Goal: Task Accomplishment & Management: Use online tool/utility

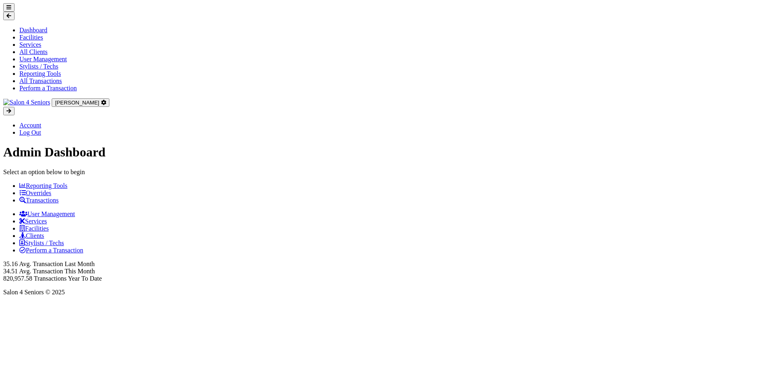
click at [26, 182] on icon at bounding box center [22, 185] width 6 height 6
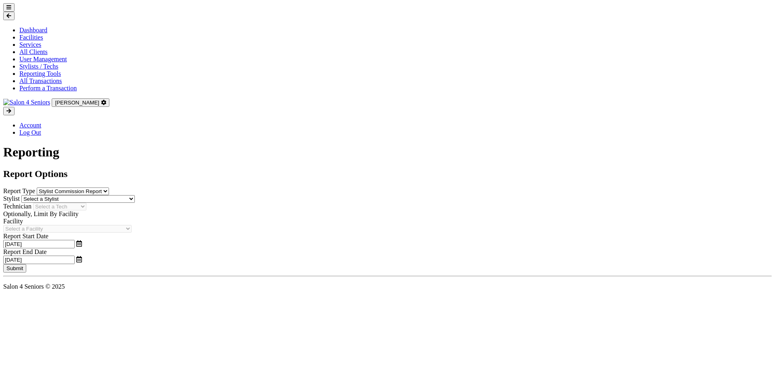
click at [109, 188] on select "Stylist Commission Report Tech Payroll Report Facility Billing Report Individua…" at bounding box center [73, 192] width 72 height 8
select select "individual"
click at [81, 188] on select "Stylist Commission Report Tech Payroll Report Facility Billing Report Individua…" at bounding box center [73, 192] width 72 height 8
click at [132, 218] on select "Select a Facility [GEOGRAPHIC_DATA] [GEOGRAPHIC_DATA] [PERSON_NAME][GEOGRAPHIC_…" at bounding box center [67, 222] width 128 height 8
select select "53"
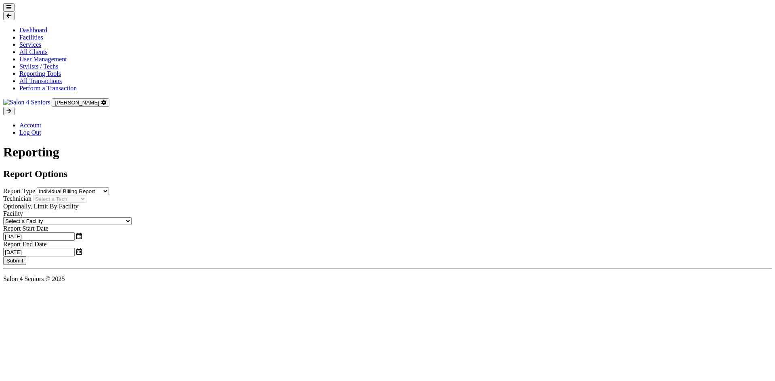
click at [81, 218] on select "Select a Facility [GEOGRAPHIC_DATA] [GEOGRAPHIC_DATA] [PERSON_NAME][GEOGRAPHIC_…" at bounding box center [67, 222] width 128 height 8
click at [75, 232] on input "09/24/2025" at bounding box center [38, 236] width 71 height 8
click at [86, 221] on icon at bounding box center [85, 219] width 6 height 6
select select "7"
click at [100, 260] on span "4" at bounding box center [105, 259] width 16 height 16
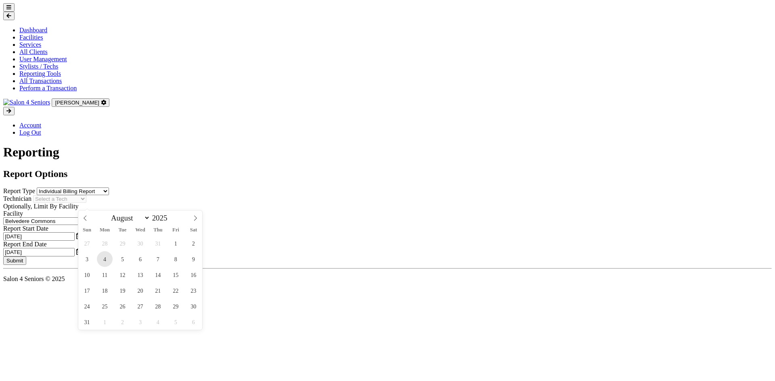
type input "[DATE]"
click at [75, 248] on input "09/24/2025" at bounding box center [38, 252] width 71 height 8
click at [397, 222] on span at bounding box center [394, 222] width 14 height 22
select select "7"
click at [399, 320] on span "31" at bounding box center [395, 322] width 16 height 16
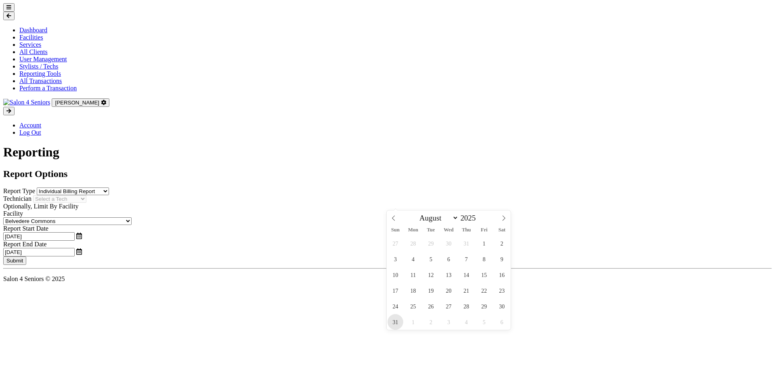
type input "08/31/2025"
click at [26, 257] on button "Submit" at bounding box center [14, 261] width 23 height 8
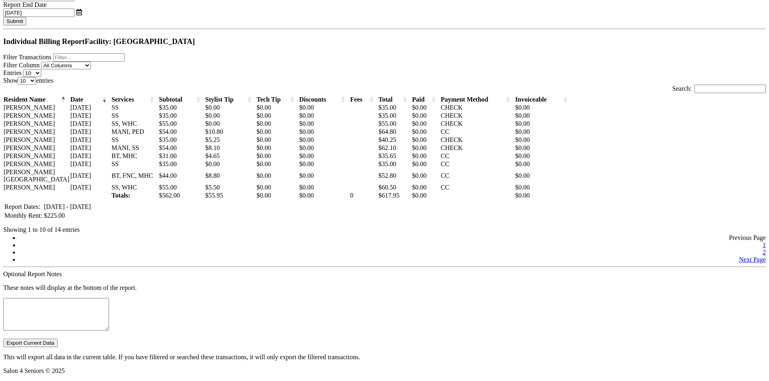
scroll to position [402, 0]
click at [58, 339] on button "Export Current Data" at bounding box center [30, 343] width 54 height 8
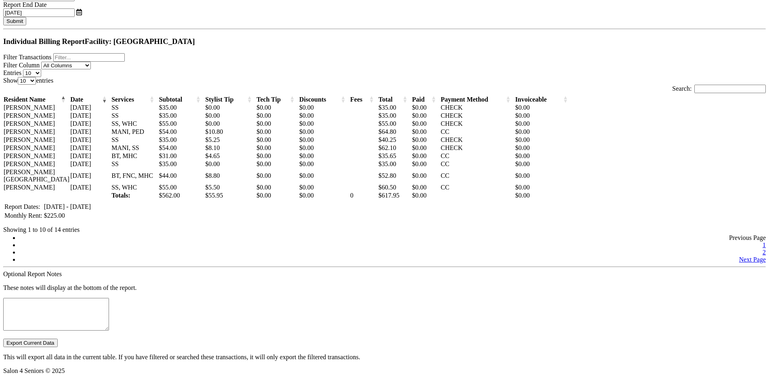
click at [436, 234] on ul "Previous Page 1 2 Next Page" at bounding box center [384, 248] width 762 height 29
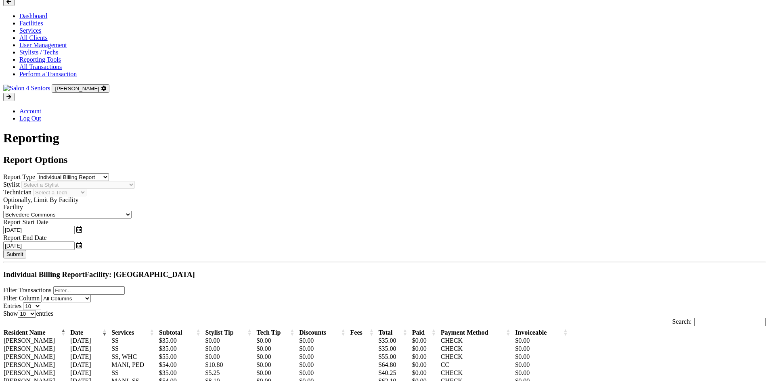
scroll to position [0, 0]
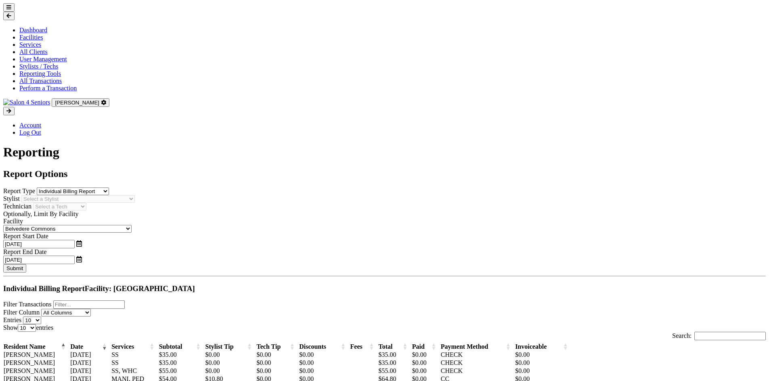
click at [11, 10] on icon at bounding box center [8, 7] width 5 height 5
click at [31, 33] on link "Dashboard" at bounding box center [33, 30] width 28 height 7
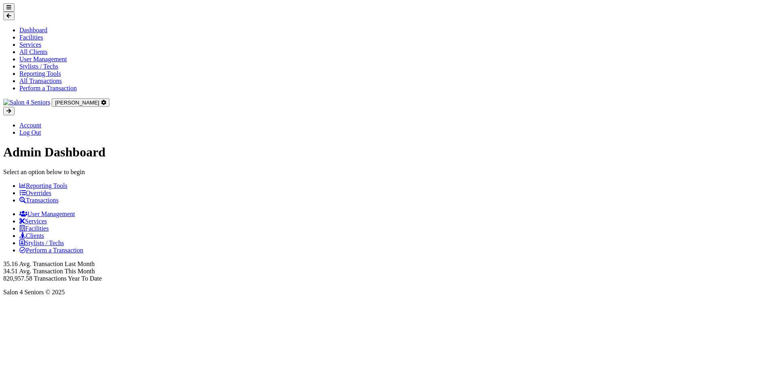
click at [10, 12] on button at bounding box center [8, 7] width 11 height 8
click at [19, 84] on link "All Transactions" at bounding box center [40, 80] width 42 height 7
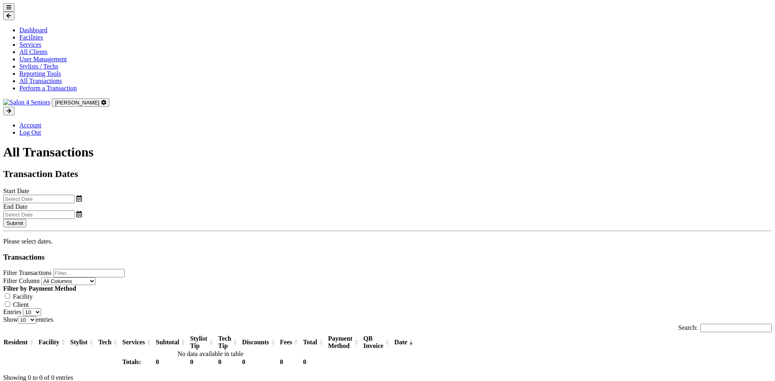
click at [75, 195] on input "text" at bounding box center [38, 199] width 71 height 8
click at [88, 147] on icon at bounding box center [88, 144] width 6 height 6
select select "7"
click at [111, 184] on span "4" at bounding box center [108, 185] width 16 height 16
type input "08/04/2025"
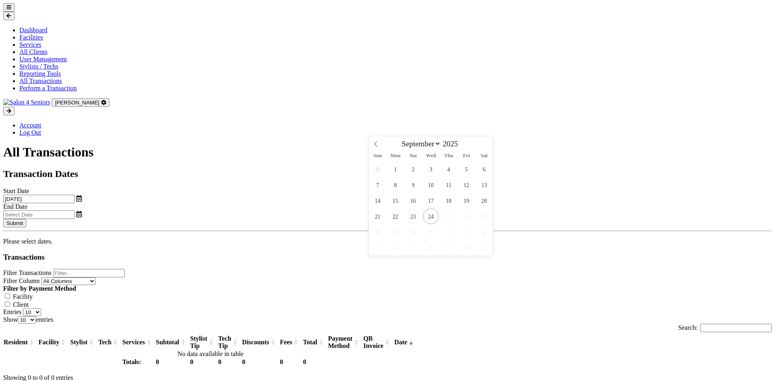
click at [75, 211] on input "text" at bounding box center [38, 215] width 71 height 8
click at [376, 144] on icon at bounding box center [376, 144] width 6 height 6
select select "7"
click at [377, 248] on span "31" at bounding box center [378, 248] width 16 height 16
type input "08/31/2025"
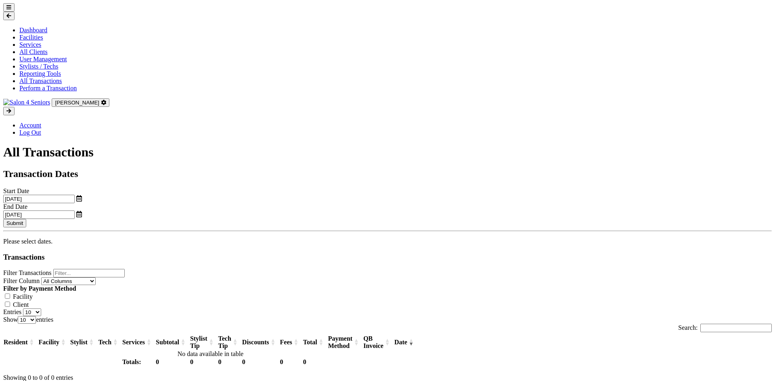
click at [26, 219] on button "Submit" at bounding box center [14, 223] width 23 height 8
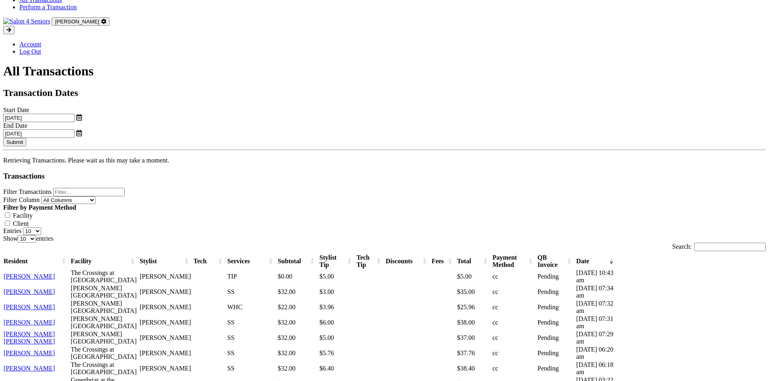
scroll to position [81, 0]
click at [125, 188] on input "Filter Transactions" at bounding box center [88, 192] width 71 height 8
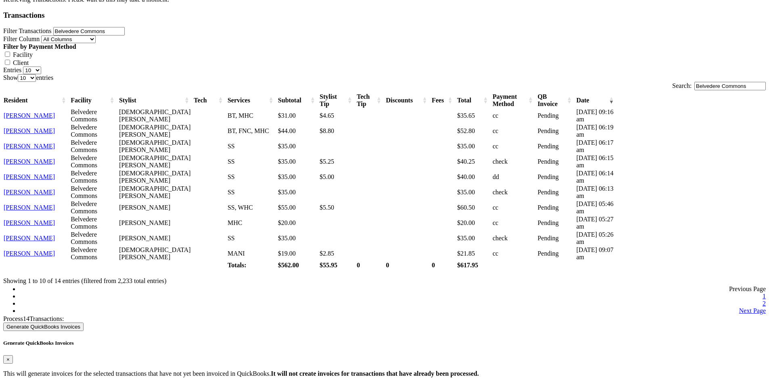
scroll to position [121, 0]
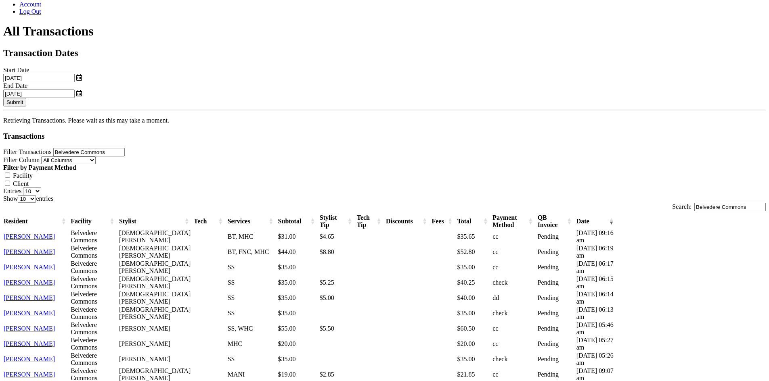
type input "Belvedere Commons"
click at [33, 172] on label "Facility" at bounding box center [23, 175] width 20 height 7
click at [10, 173] on input "Facility" at bounding box center [7, 175] width 5 height 5
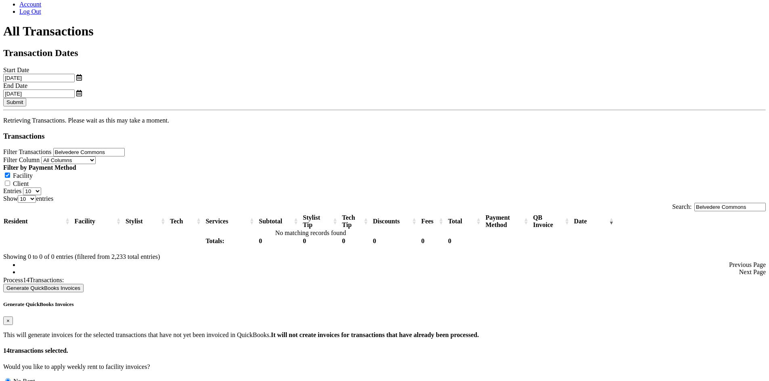
scroll to position [18, 0]
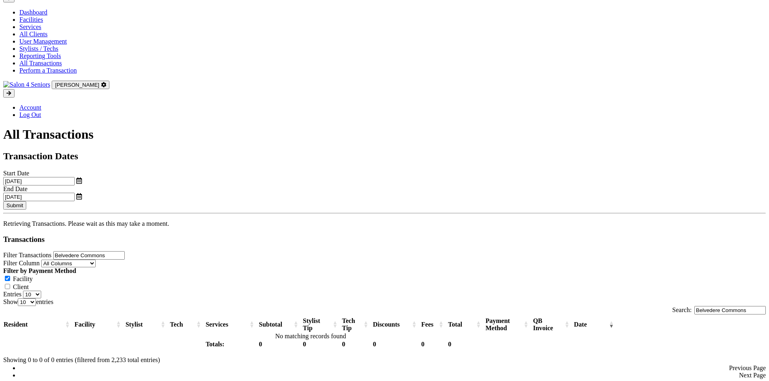
click at [33, 276] on label "Facility" at bounding box center [23, 279] width 20 height 7
click at [10, 276] on input "Facility" at bounding box center [7, 278] width 5 height 5
checkbox input "false"
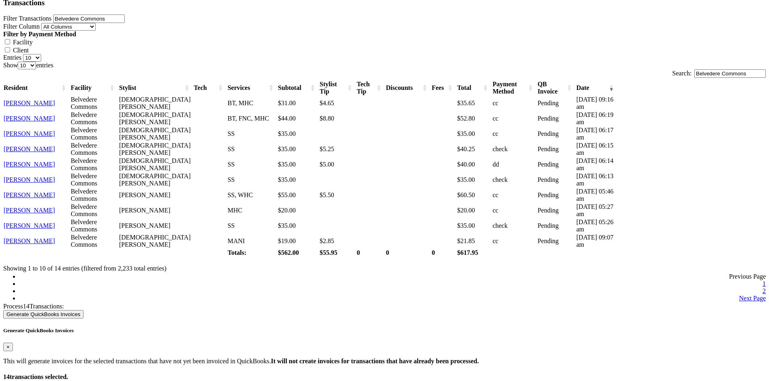
scroll to position [255, 0]
click at [762, 287] on link "2" at bounding box center [763, 290] width 3 height 7
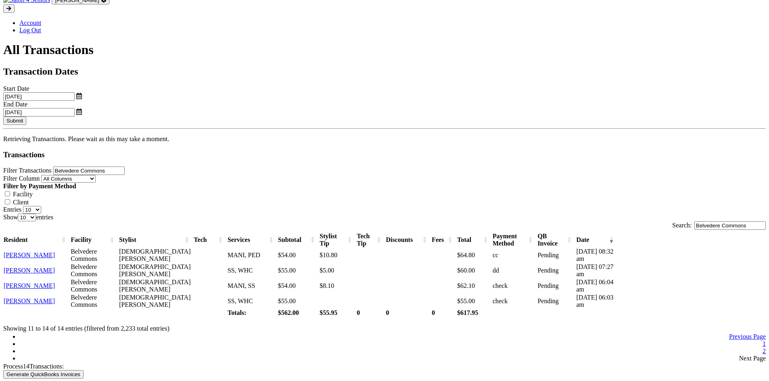
click at [762, 341] on link "1" at bounding box center [763, 344] width 3 height 7
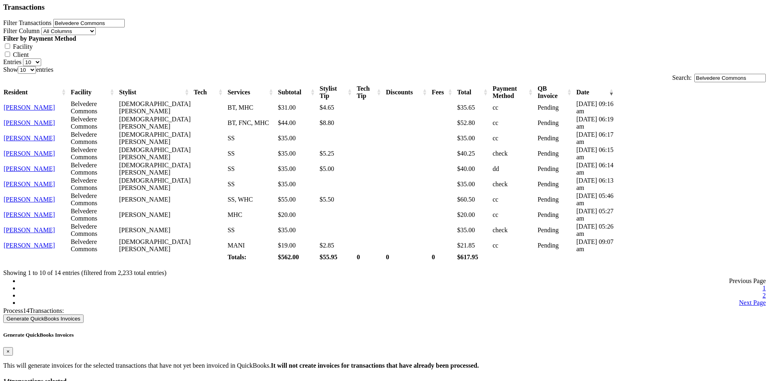
scroll to position [255, 0]
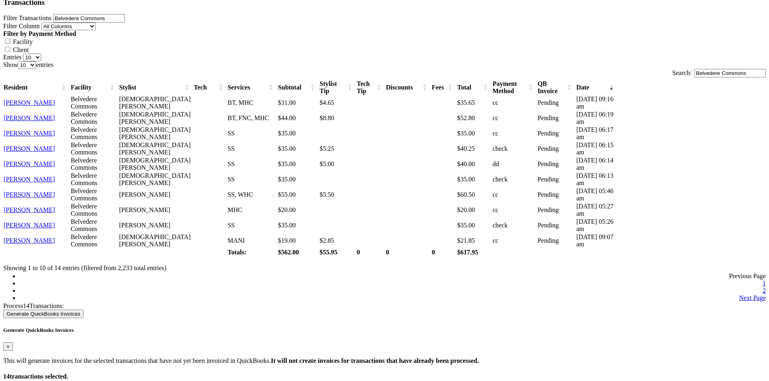
click at [762, 287] on link "2" at bounding box center [763, 290] width 3 height 7
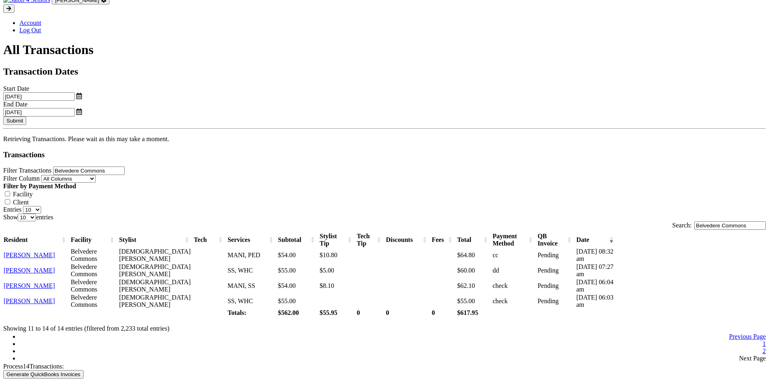
click at [762, 341] on link "1" at bounding box center [763, 344] width 3 height 7
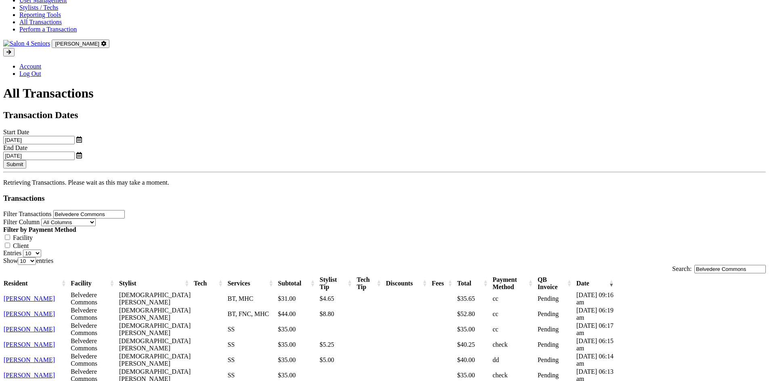
scroll to position [53, 0]
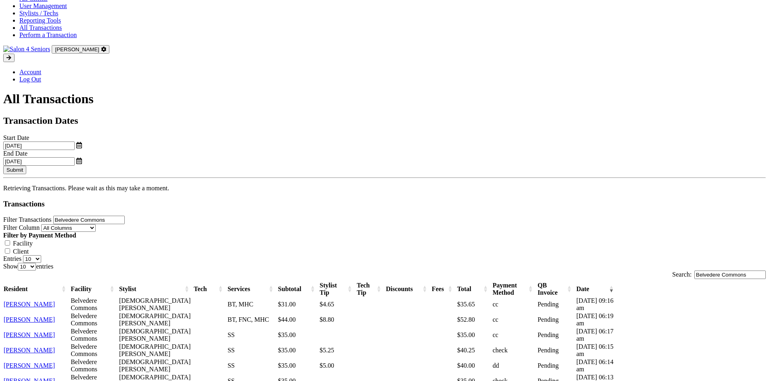
click at [41, 255] on select "10 25 50 100" at bounding box center [32, 259] width 18 height 8
select select "100"
click at [41, 255] on select "10 25 50 100" at bounding box center [32, 259] width 18 height 8
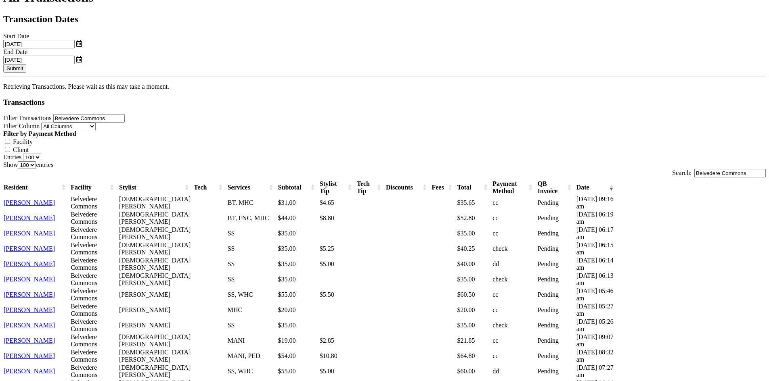
scroll to position [316, 0]
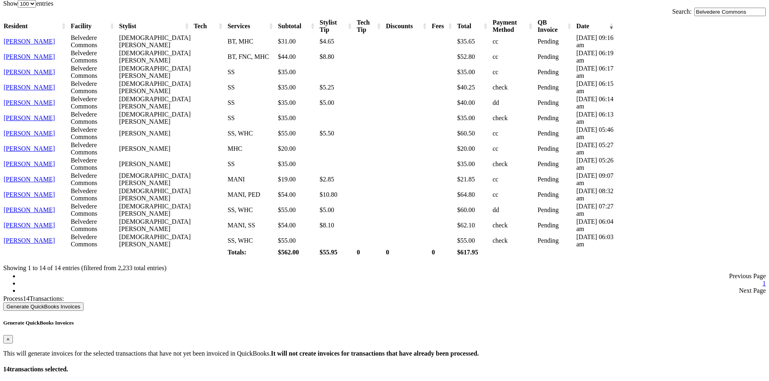
click at [84, 311] on button "Generate QuickBooks Invoices" at bounding box center [43, 307] width 80 height 8
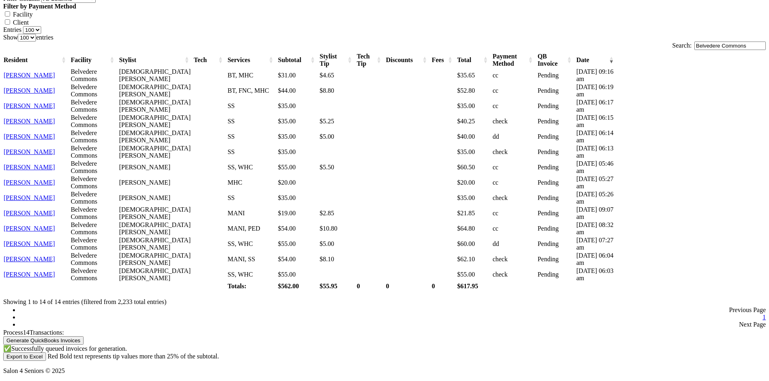
scroll to position [236, 0]
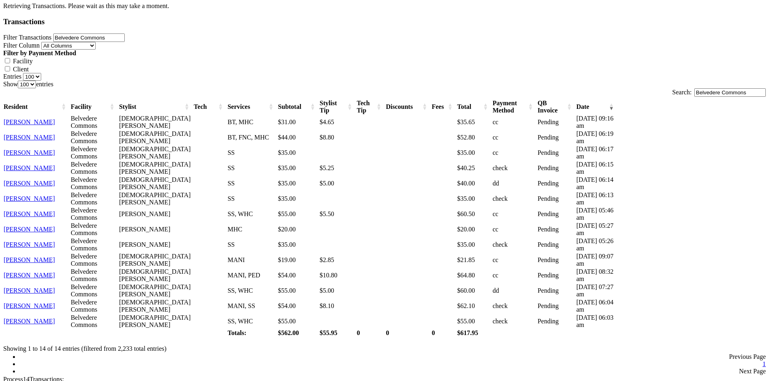
click at [42, 157] on div "Dashboard Facilities Services All Clients User Management Stylists / Techs Repo…" at bounding box center [384, 95] width 762 height 654
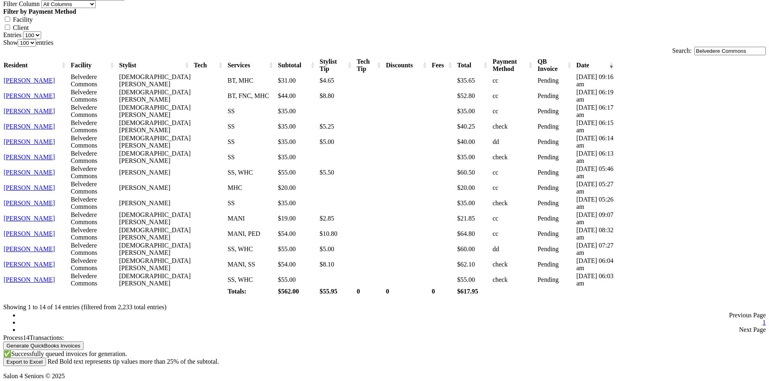
scroll to position [357, 0]
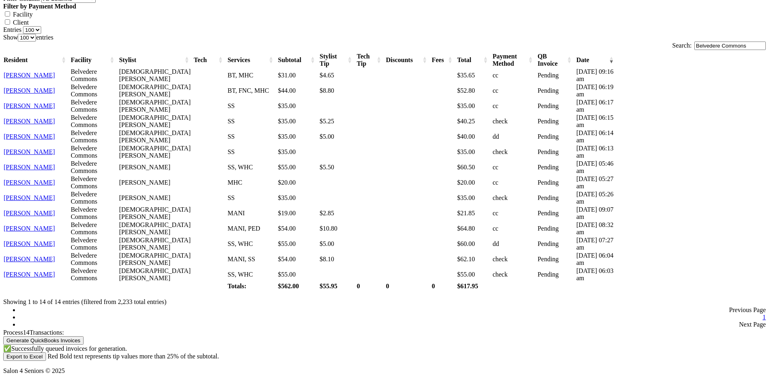
click at [46, 353] on button "Export to Excel" at bounding box center [24, 357] width 43 height 8
click at [332, 329] on div "Process 14 Transactions: Generate QuickBooks Invoices ✅ Successfully queued inv…" at bounding box center [384, 345] width 762 height 32
click at [424, 307] on ul "Previous Page 1 Next Page" at bounding box center [384, 318] width 762 height 22
click at [415, 293] on div "Transactions Filter Transactions Belvedere Commons Filter Column All Columns Re…" at bounding box center [384, 166] width 762 height 391
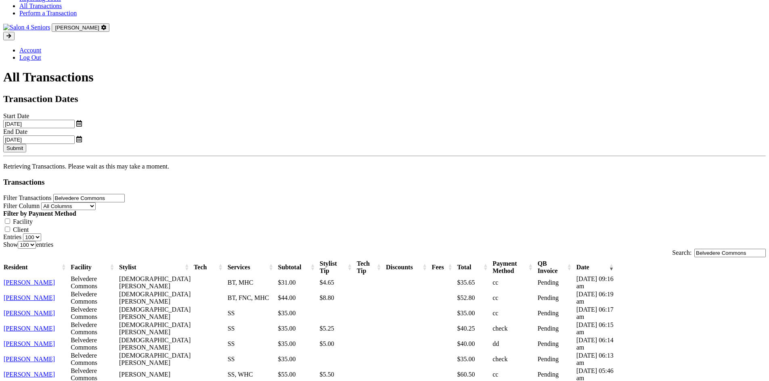
scroll to position [74, 0]
click at [26, 145] on button "Submit" at bounding box center [14, 149] width 23 height 8
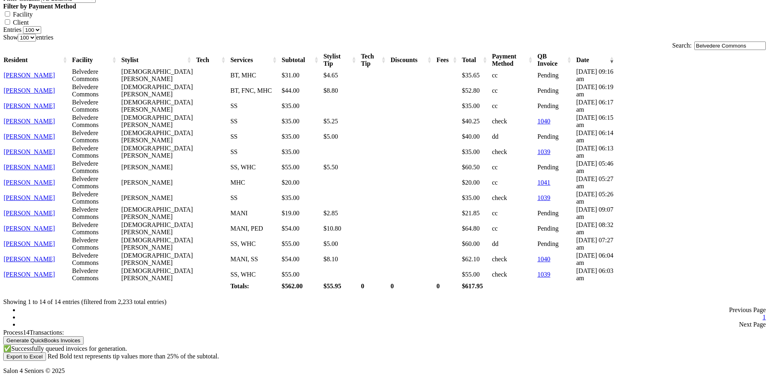
scroll to position [357, 0]
click at [46, 353] on button "Export to Excel" at bounding box center [24, 357] width 43 height 8
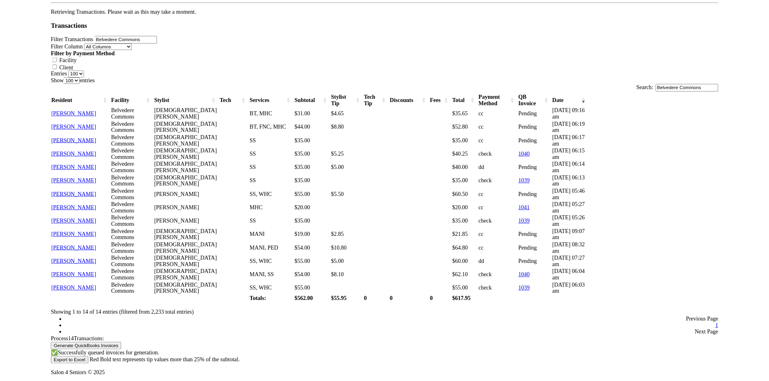
scroll to position [262, 0]
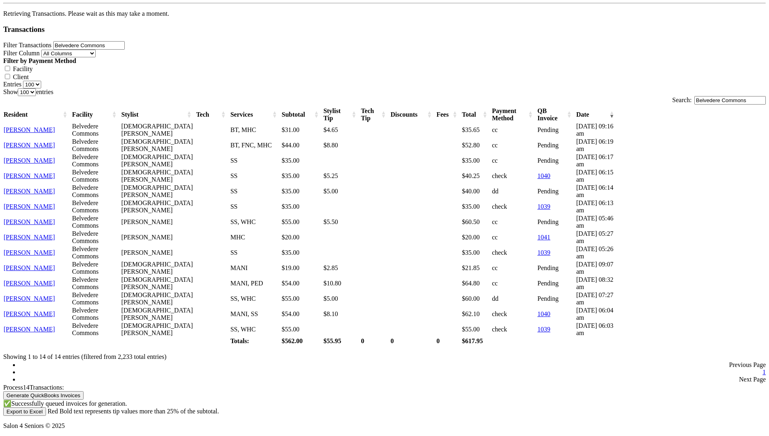
click at [55, 295] on link "[PERSON_NAME]" at bounding box center [29, 298] width 51 height 7
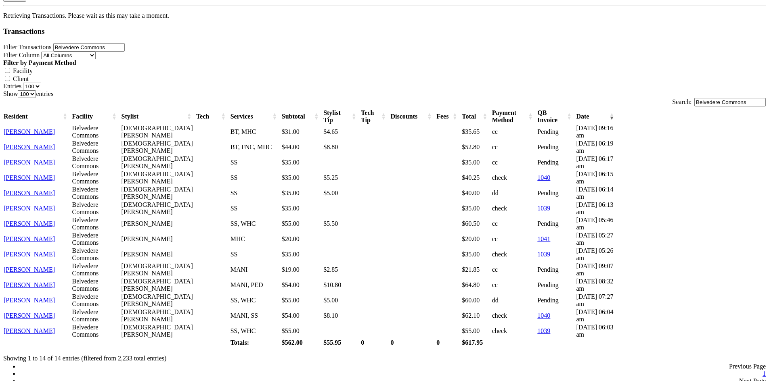
scroll to position [181, 0]
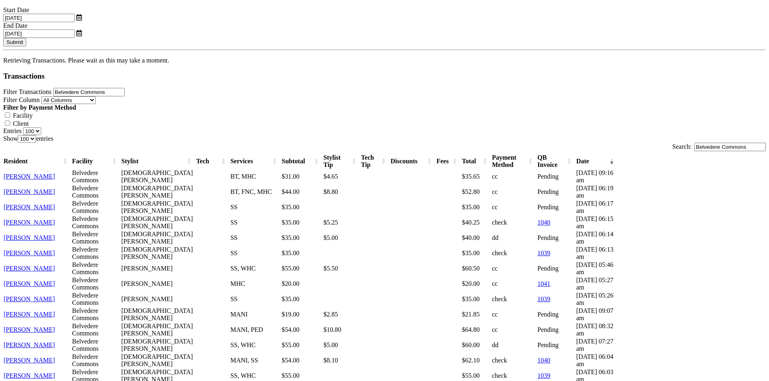
click at [55, 173] on link "[PERSON_NAME]" at bounding box center [29, 176] width 51 height 7
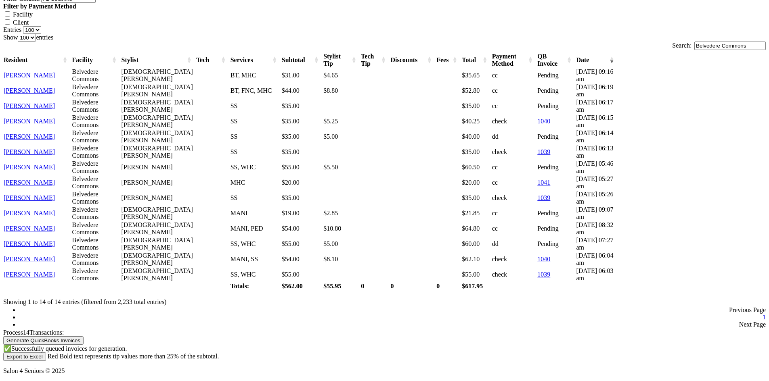
scroll to position [357, 0]
click at [84, 337] on button "Generate QuickBooks Invoices" at bounding box center [43, 341] width 80 height 8
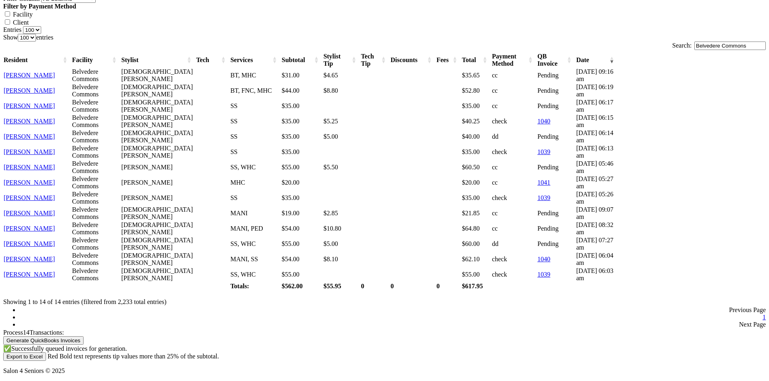
click at [46, 353] on button "Export to Excel" at bounding box center [24, 357] width 43 height 8
click at [726, 87] on div "Dashboard Facilities Services All Clients User Management Stylists / Techs Repo…" at bounding box center [384, 48] width 762 height 654
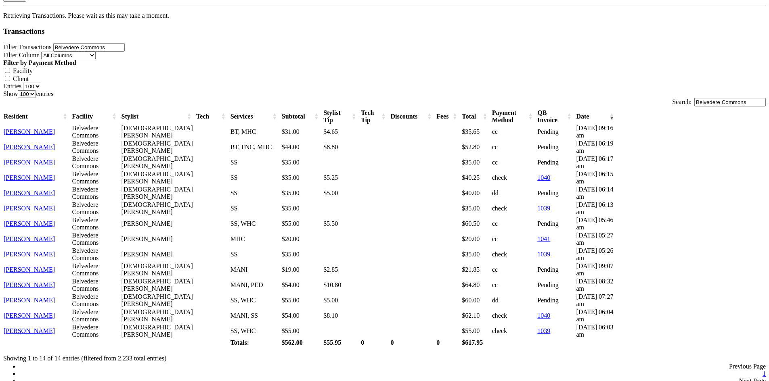
scroll to position [195, 0]
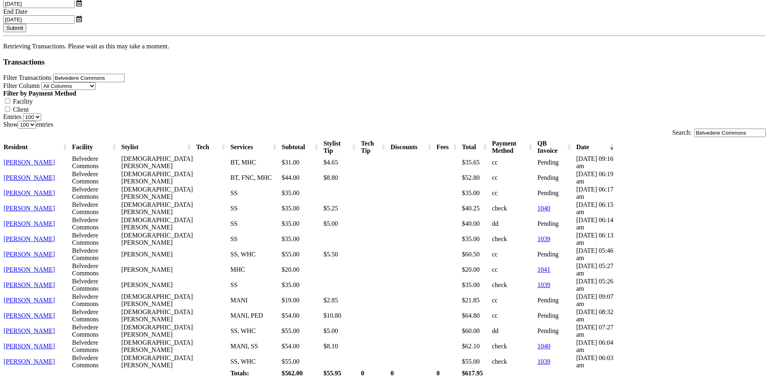
click at [72, 140] on th "Resident" at bounding box center [37, 147] width 69 height 15
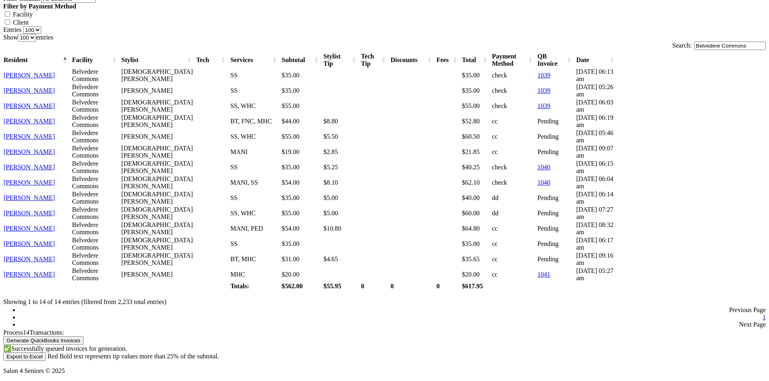
scroll to position [316, 0]
click at [55, 278] on link "[PERSON_NAME]" at bounding box center [29, 274] width 51 height 7
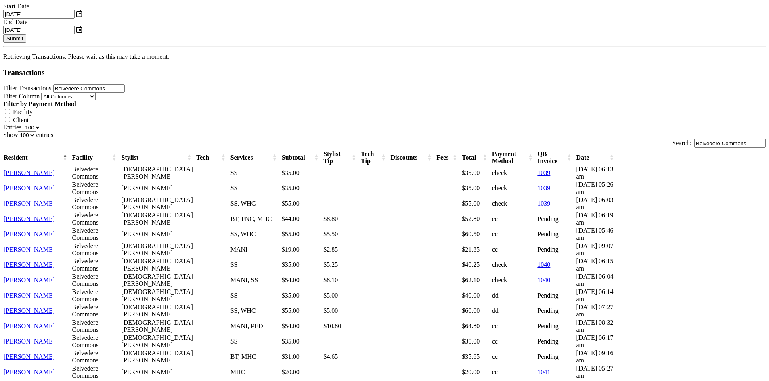
scroll to position [195, 0]
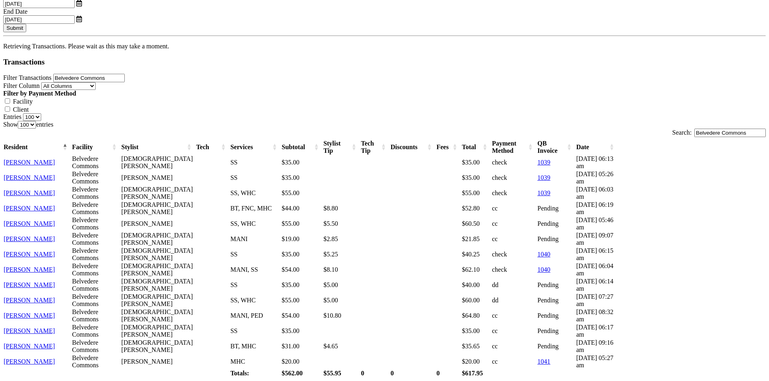
click at [55, 205] on link "[PERSON_NAME]" at bounding box center [29, 208] width 51 height 7
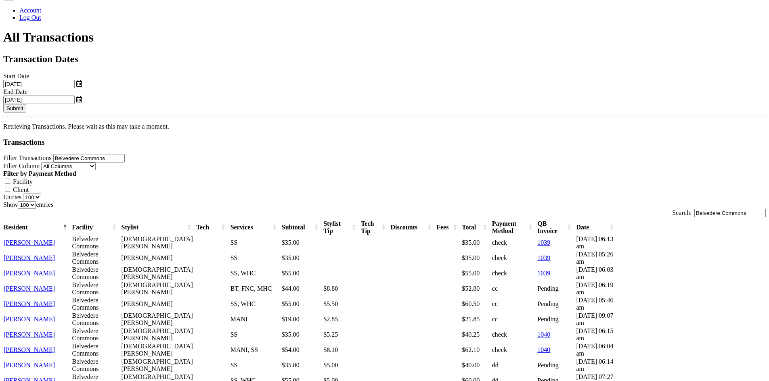
scroll to position [115, 0]
click at [26, 105] on button "Submit" at bounding box center [14, 109] width 23 height 8
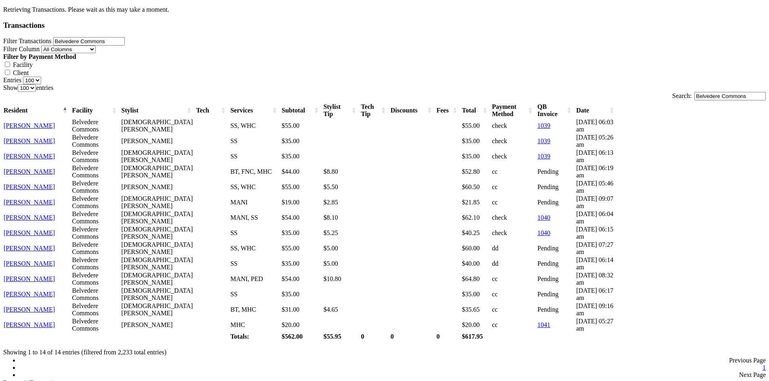
scroll to position [236, 0]
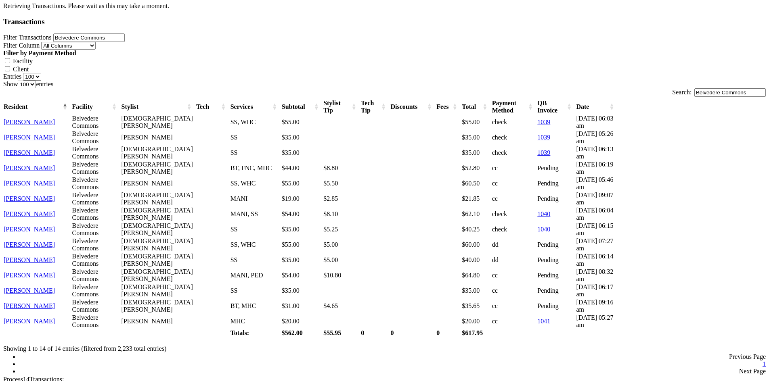
click at [55, 165] on link "[PERSON_NAME]" at bounding box center [29, 168] width 51 height 7
click at [55, 226] on link "[PERSON_NAME]" at bounding box center [29, 229] width 51 height 7
click at [55, 134] on link "[PERSON_NAME]" at bounding box center [29, 137] width 51 height 7
click at [55, 165] on link "[PERSON_NAME]" at bounding box center [29, 168] width 51 height 7
click at [55, 211] on link "[PERSON_NAME]" at bounding box center [29, 214] width 51 height 7
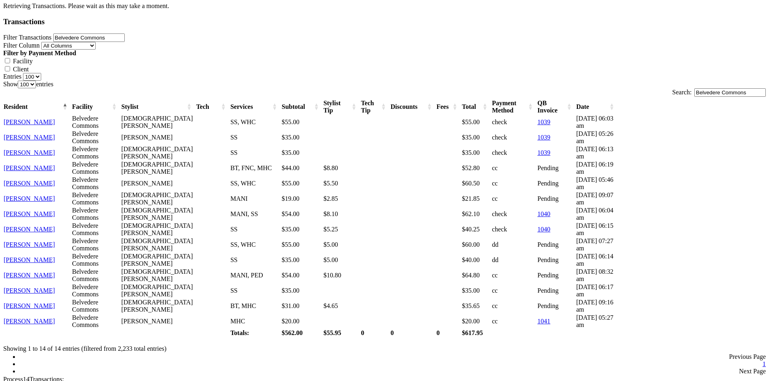
click at [72, 241] on td "[PERSON_NAME]" at bounding box center [37, 244] width 69 height 15
click at [55, 241] on link "[PERSON_NAME]" at bounding box center [29, 244] width 51 height 7
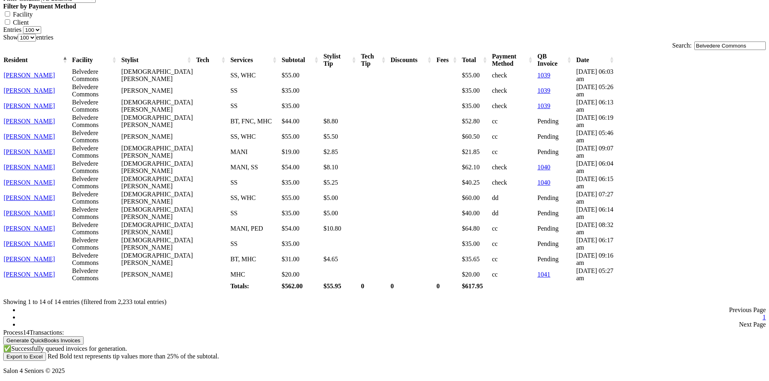
click at [72, 283] on td "[PERSON_NAME]" at bounding box center [37, 274] width 69 height 15
click at [55, 278] on link "[PERSON_NAME]" at bounding box center [29, 274] width 51 height 7
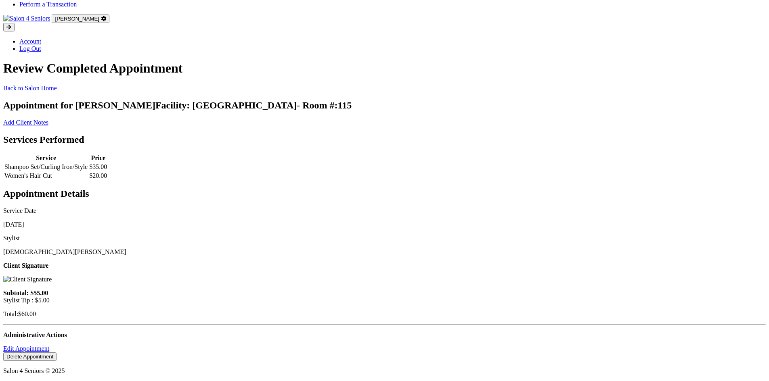
scroll to position [121, 0]
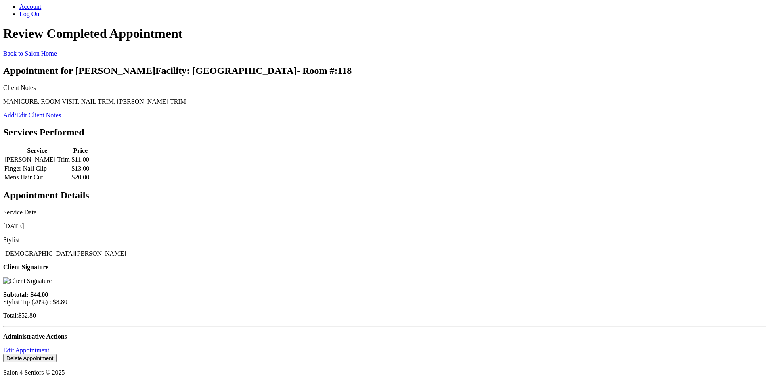
scroll to position [121, 0]
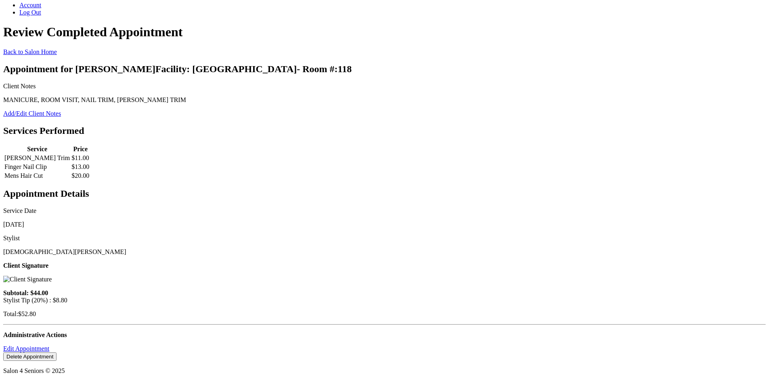
scroll to position [81, 0]
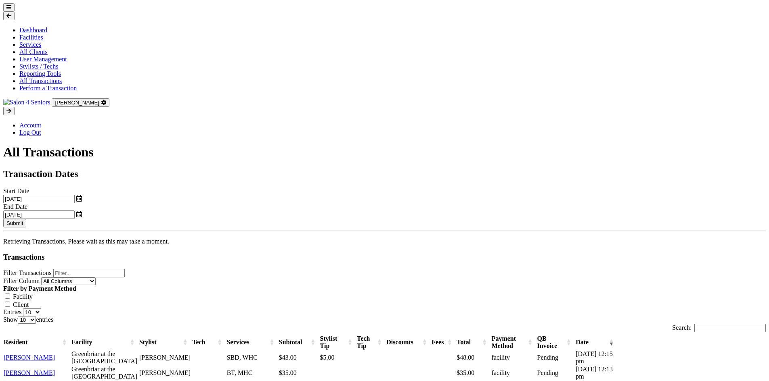
click at [11, 10] on icon at bounding box center [8, 7] width 5 height 5
click at [41, 84] on link "All Transactions" at bounding box center [40, 80] width 42 height 7
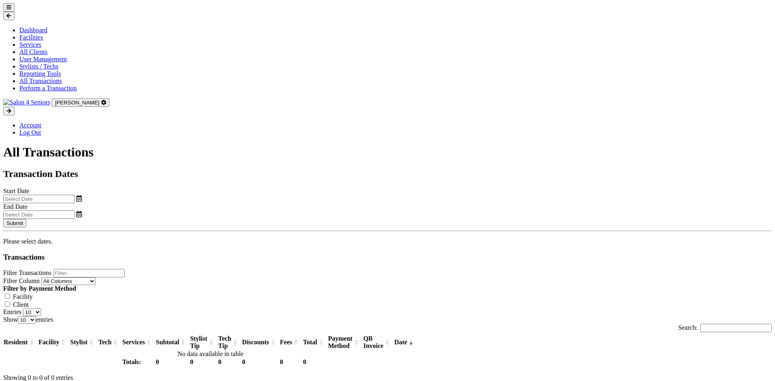
click at [75, 195] on input "text" at bounding box center [38, 199] width 71 height 8
click at [90, 147] on icon at bounding box center [88, 144] width 6 height 6
select select "7"
click at [107, 185] on span "4" at bounding box center [108, 185] width 16 height 16
type input "08/04/2025"
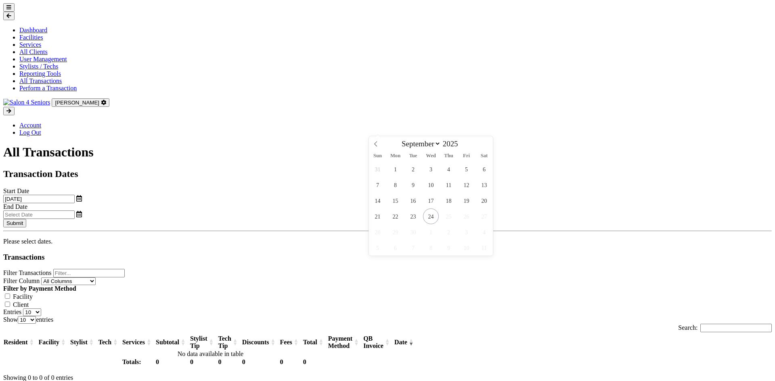
click at [75, 211] on input "text" at bounding box center [38, 215] width 71 height 8
click at [375, 146] on icon at bounding box center [376, 144] width 6 height 6
select select "7"
click at [383, 253] on span "31" at bounding box center [378, 248] width 16 height 16
type input "08/31/2025"
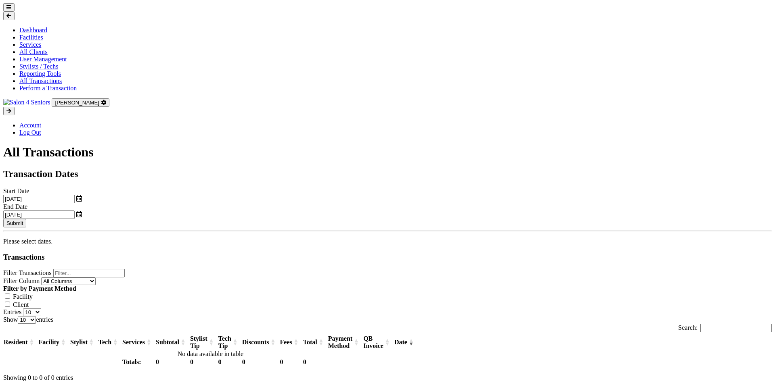
click at [26, 219] on button "Submit" at bounding box center [14, 223] width 23 height 8
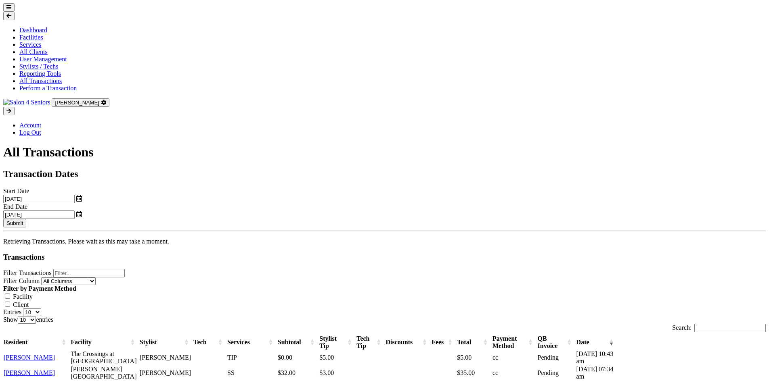
click at [125, 269] on input "Filter Transactions" at bounding box center [88, 273] width 71 height 8
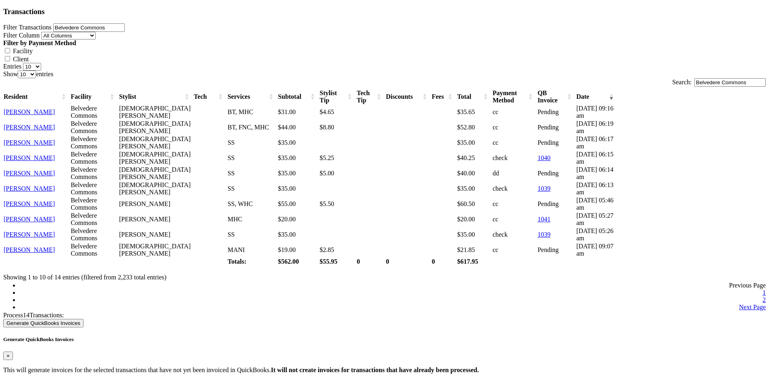
scroll to position [255, 0]
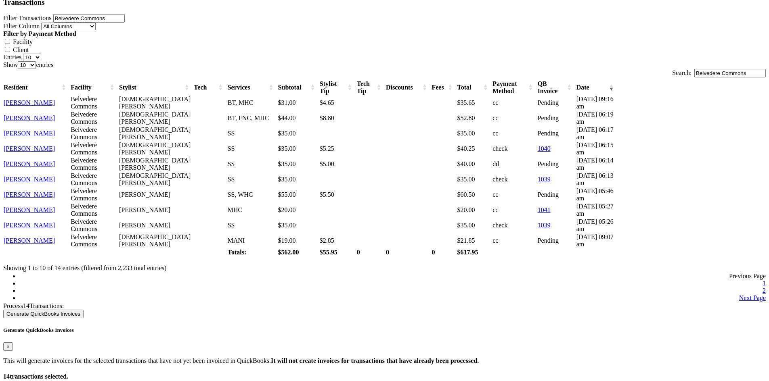
type input "Belvedere Commons"
click at [84, 318] on button "Generate QuickBooks Invoices" at bounding box center [43, 314] width 80 height 8
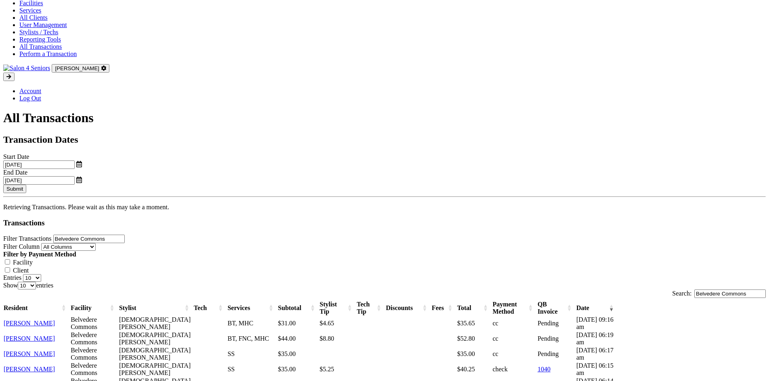
scroll to position [0, 0]
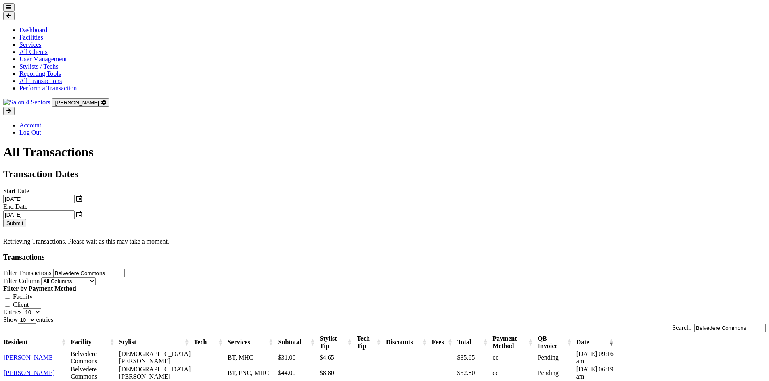
click at [26, 219] on button "Submit" at bounding box center [14, 223] width 23 height 8
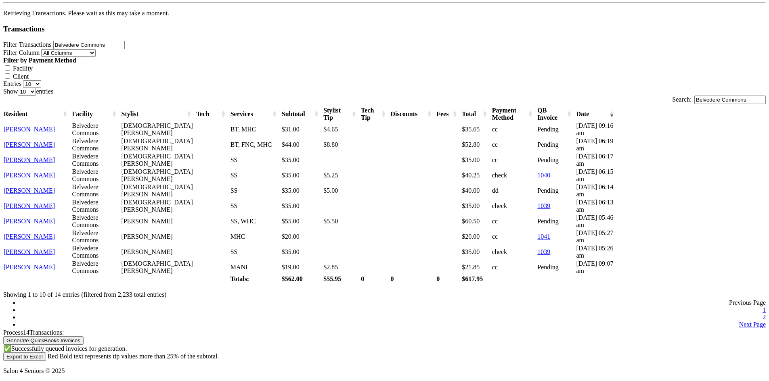
scroll to position [255, 0]
click at [762, 314] on link "2" at bounding box center [763, 317] width 3 height 7
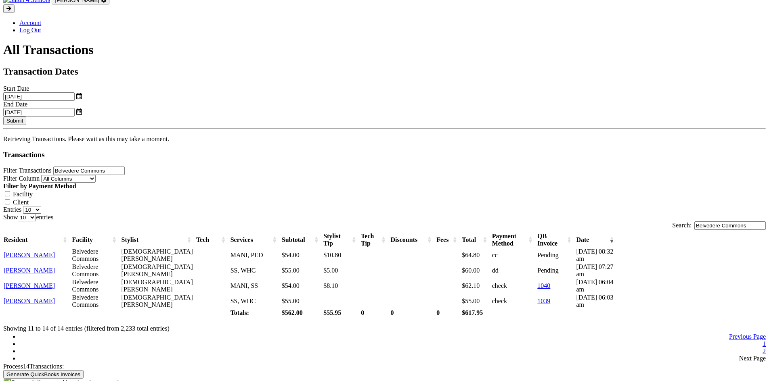
click at [762, 341] on link "1" at bounding box center [763, 344] width 3 height 7
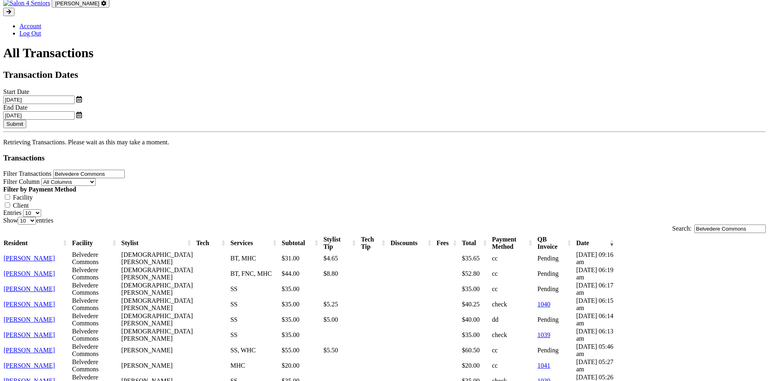
scroll to position [94, 0]
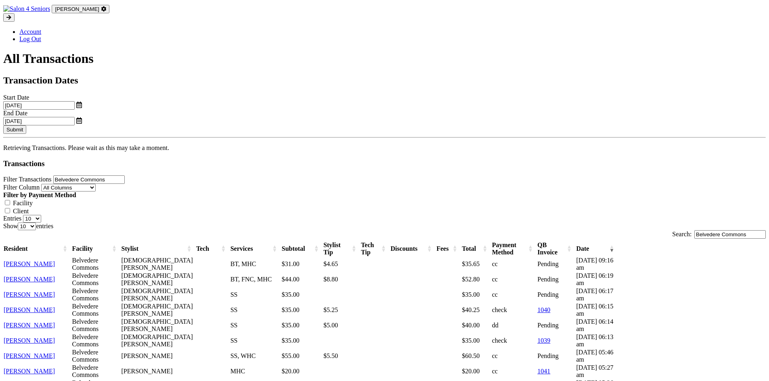
click at [41, 215] on select "10 25 50 100" at bounding box center [32, 219] width 18 height 8
select select "100"
click at [41, 215] on select "10 25 50 100" at bounding box center [32, 219] width 18 height 8
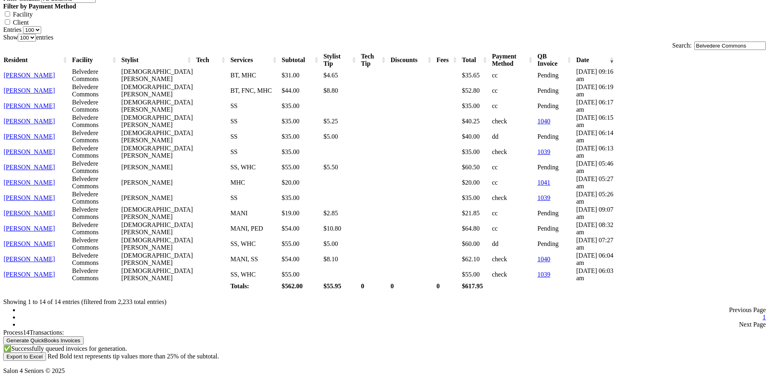
scroll to position [357, 0]
click at [84, 337] on button "Generate QuickBooks Invoices" at bounding box center [43, 341] width 80 height 8
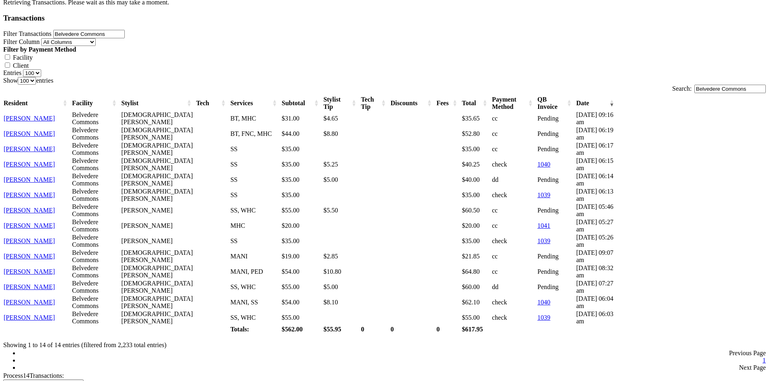
scroll to position [74, 0]
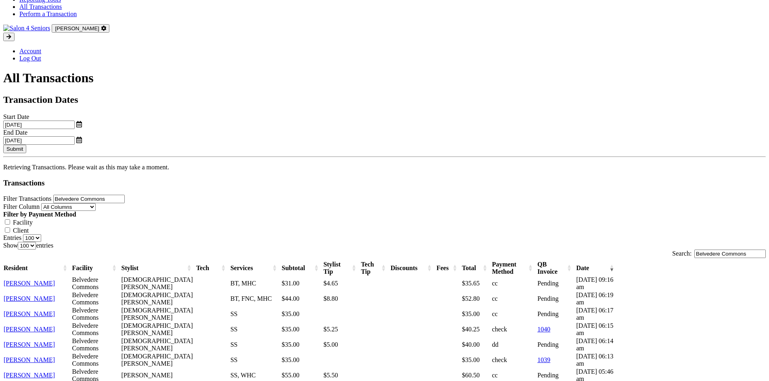
click at [26, 145] on button "Submit" at bounding box center [14, 149] width 23 height 8
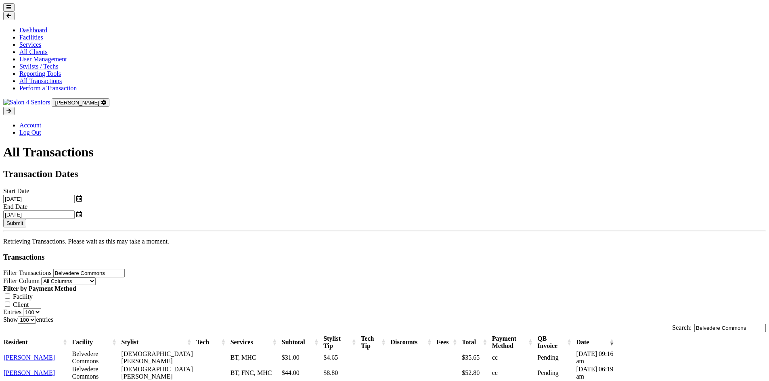
click at [41, 309] on select "10 25 50 100" at bounding box center [32, 313] width 18 height 8
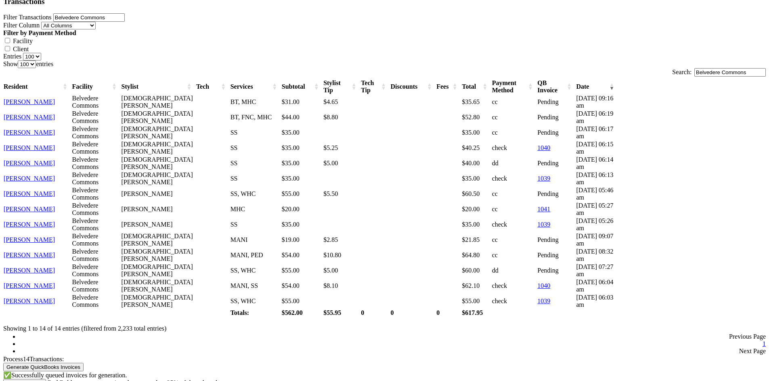
scroll to position [357, 0]
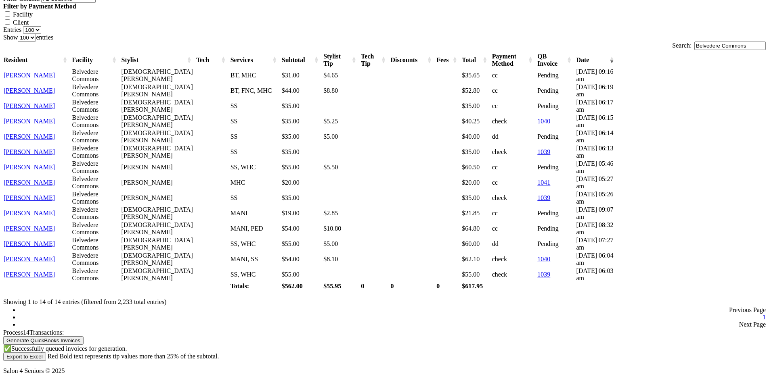
click at [84, 337] on button "Generate QuickBooks Invoices" at bounding box center [43, 341] width 80 height 8
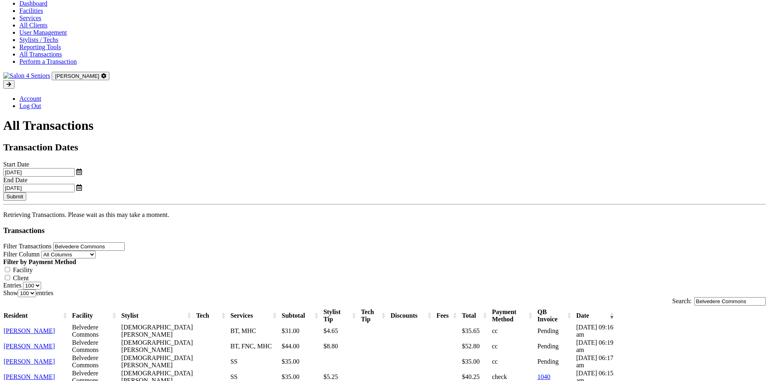
scroll to position [0, 0]
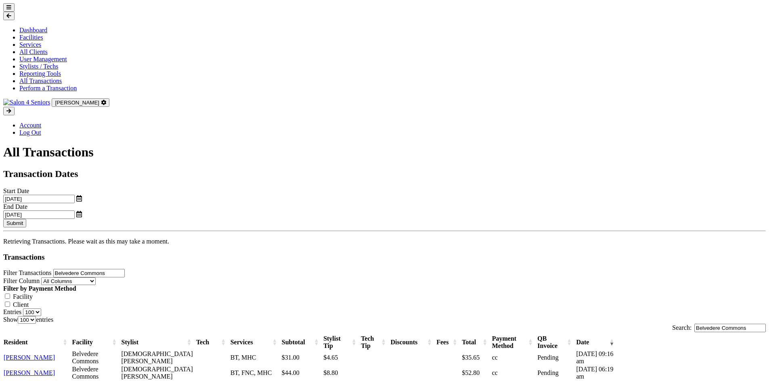
click at [26, 219] on button "Submit" at bounding box center [14, 223] width 23 height 8
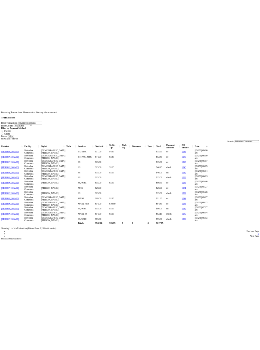
scroll to position [357, 0]
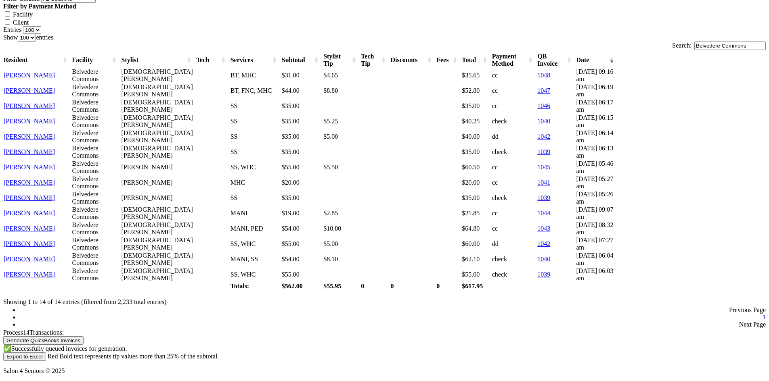
click at [46, 353] on button "Export to Excel" at bounding box center [24, 357] width 43 height 8
click at [455, 337] on div "Generate QuickBooks Invoices ✅ Successfully queued invoices for generation. Gen…" at bounding box center [384, 349] width 762 height 25
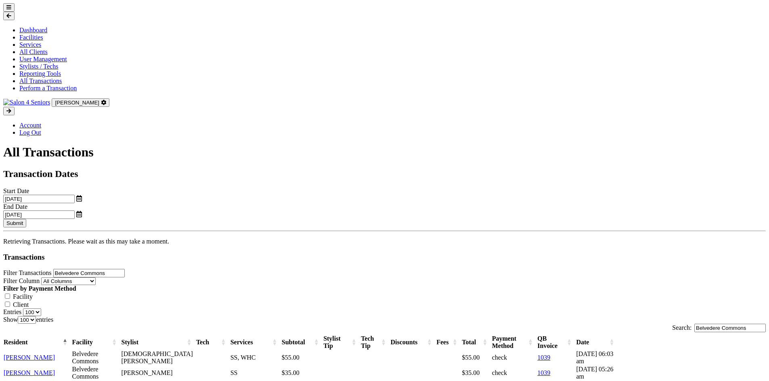
select select "100"
